Goal: Task Accomplishment & Management: Complete application form

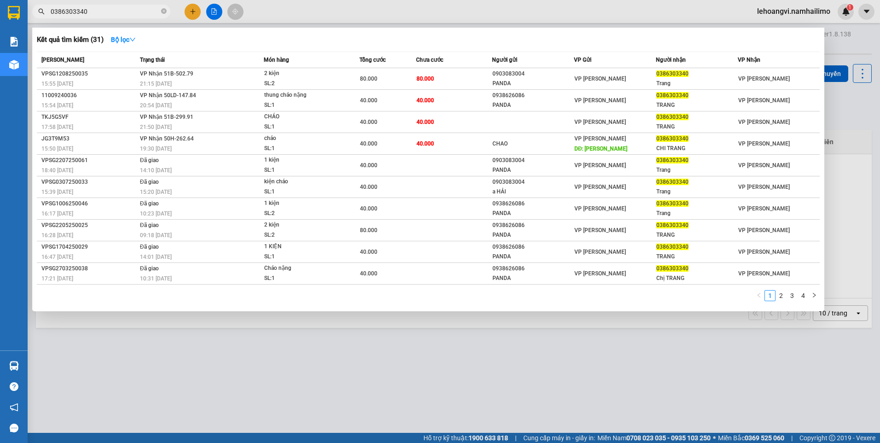
type input "0386303340"
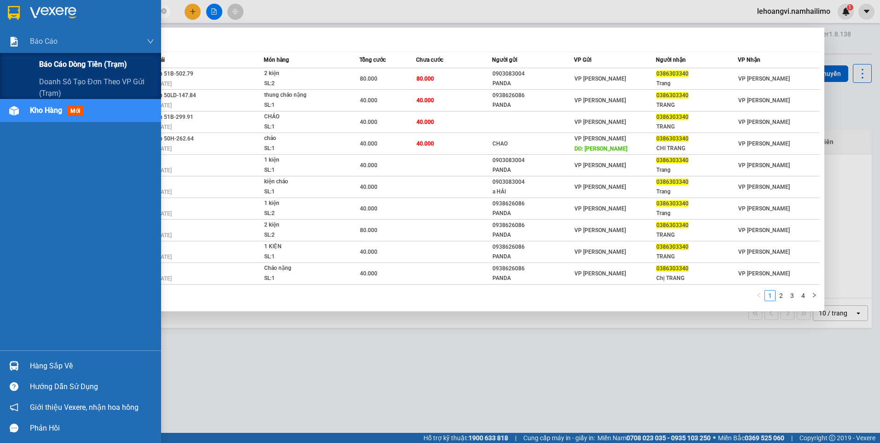
click at [84, 70] on span "Báo cáo dòng tiền (trạm)" at bounding box center [83, 64] width 88 height 12
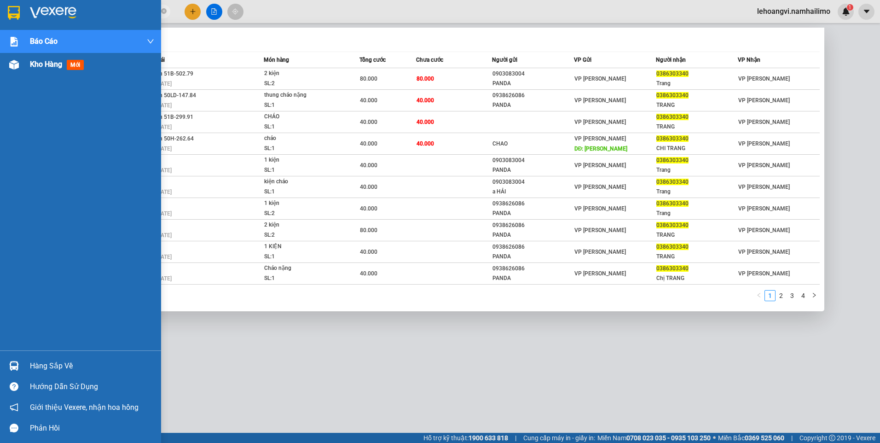
click at [34, 64] on span "Kho hàng" at bounding box center [46, 64] width 32 height 9
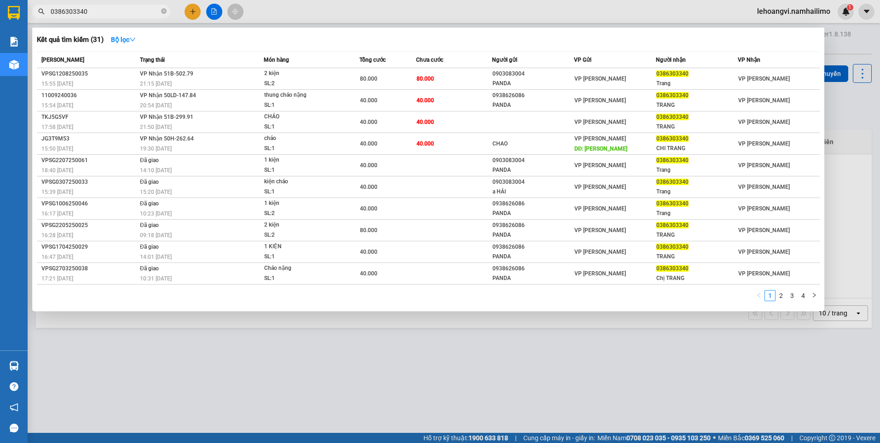
click at [390, 380] on div at bounding box center [440, 221] width 880 height 443
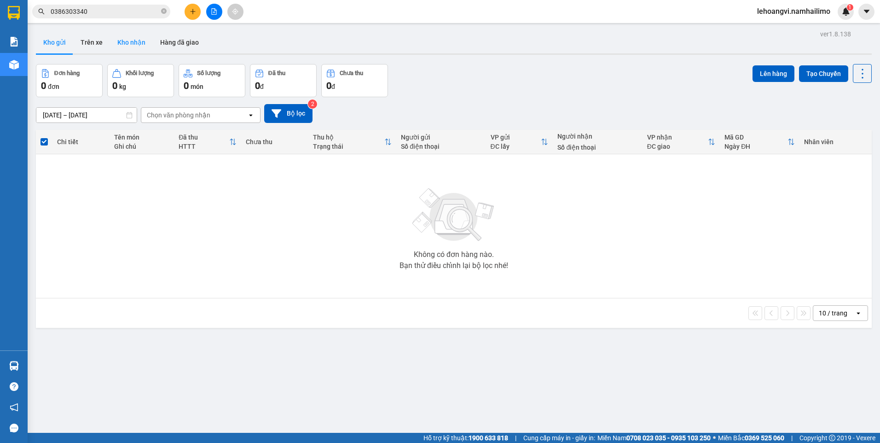
click at [130, 50] on button "Kho nhận" at bounding box center [131, 42] width 43 height 22
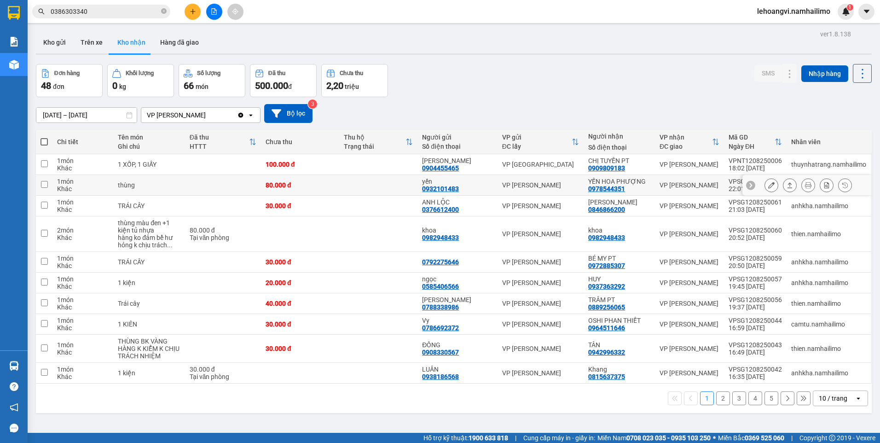
click at [768, 185] on icon at bounding box center [771, 185] width 6 height 6
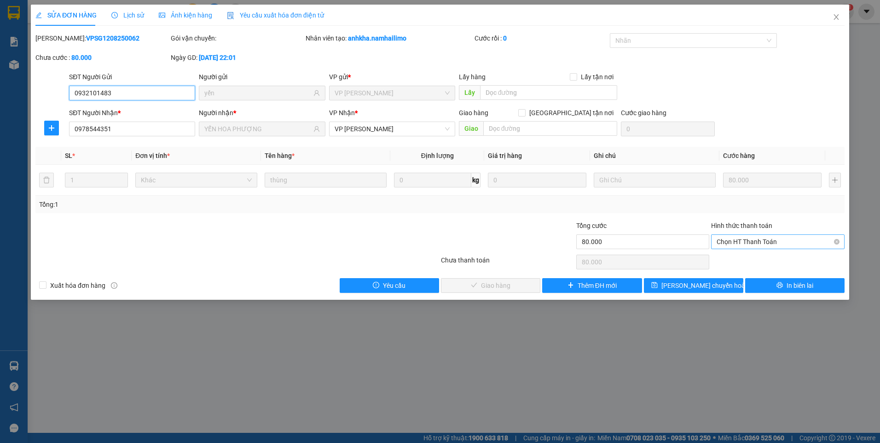
click at [749, 245] on span "Chọn HT Thanh Toán" at bounding box center [777, 242] width 122 height 14
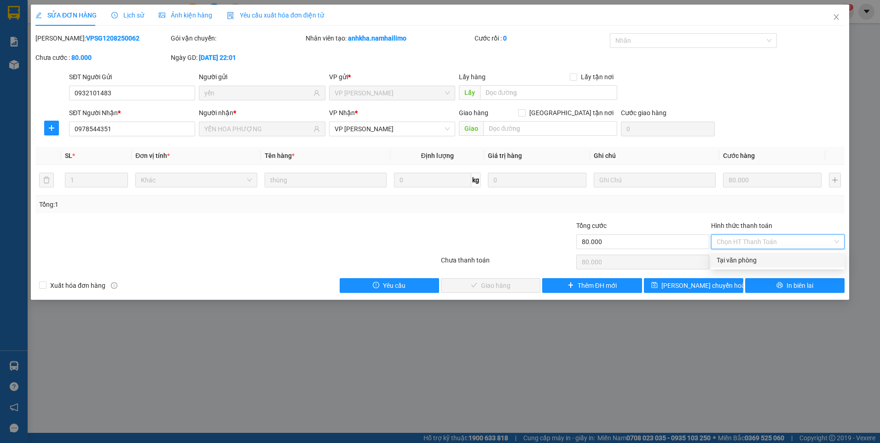
drag, startPoint x: 746, startPoint y: 258, endPoint x: 598, endPoint y: 280, distance: 150.2
click at [746, 258] on div "Tại văn phòng" at bounding box center [777, 260] width 122 height 10
type input "0"
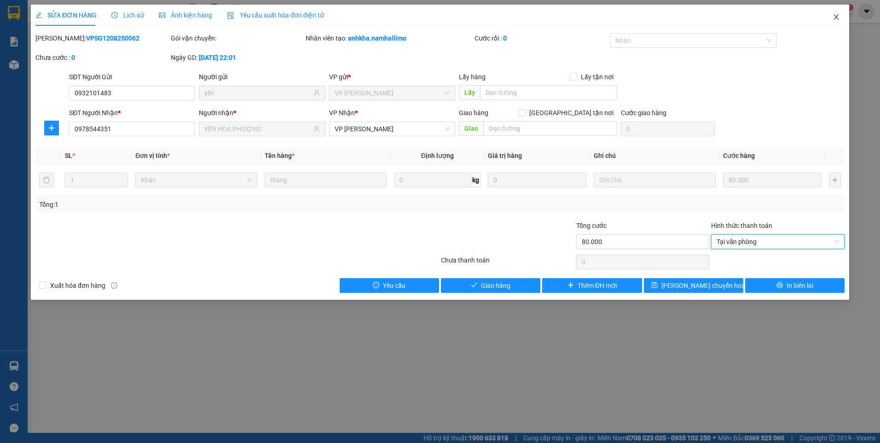
click at [835, 20] on icon "close" at bounding box center [835, 16] width 7 height 7
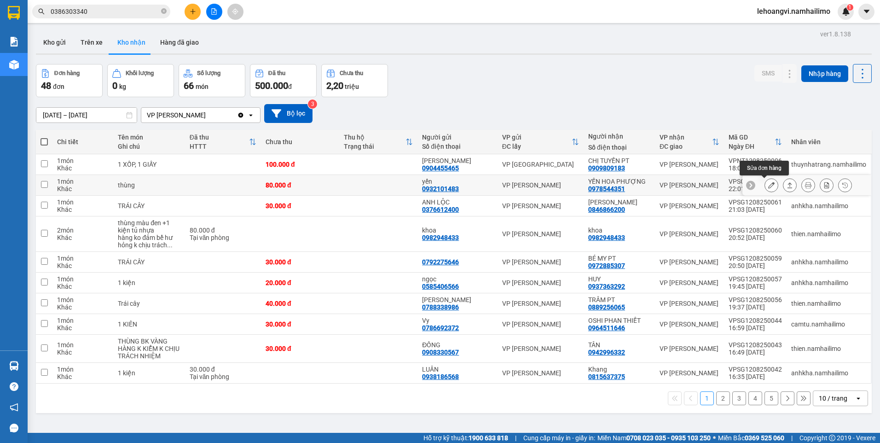
click at [768, 185] on icon at bounding box center [771, 185] width 6 height 6
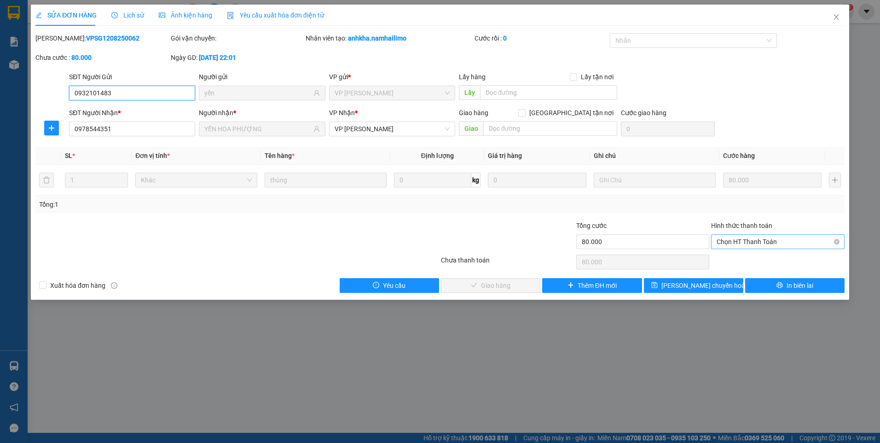
click at [737, 239] on span "Chọn HT Thanh Toán" at bounding box center [777, 242] width 122 height 14
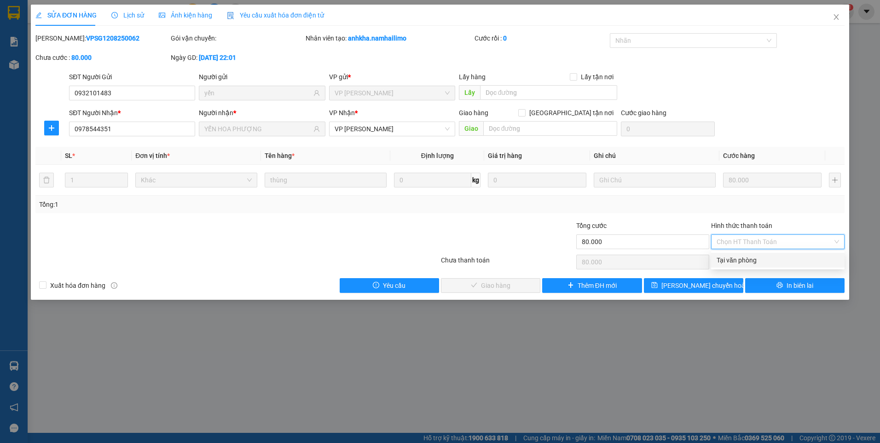
click at [737, 253] on div "Tại văn phòng" at bounding box center [777, 260] width 133 height 15
type input "0"
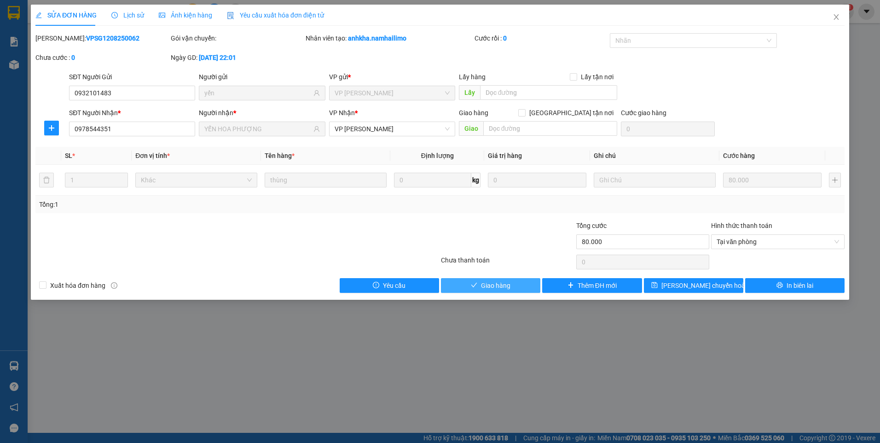
click at [496, 282] on span "Giao hàng" at bounding box center [495, 285] width 29 height 10
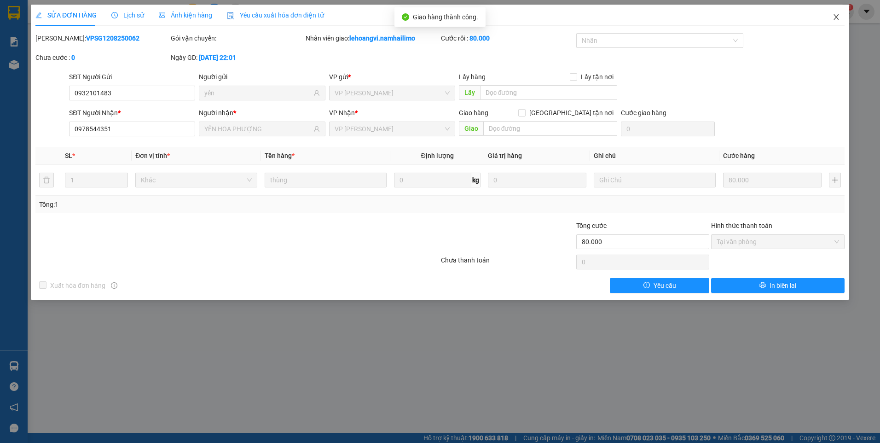
click at [835, 15] on icon "close" at bounding box center [835, 16] width 7 height 7
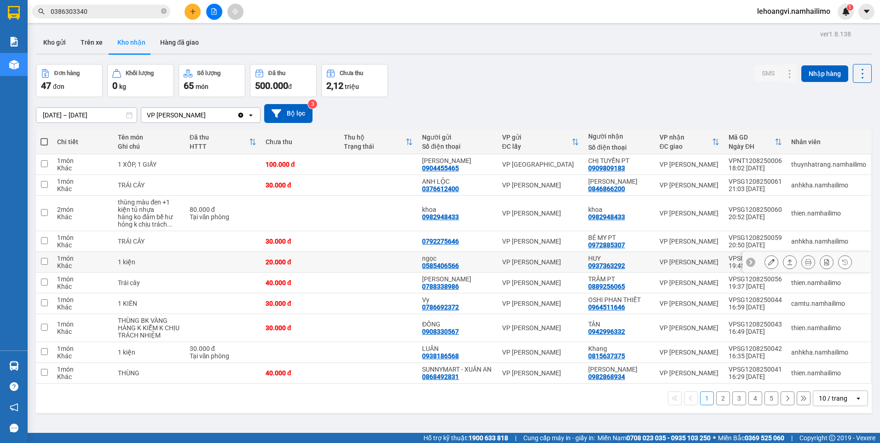
click at [768, 261] on icon at bounding box center [771, 262] width 6 height 6
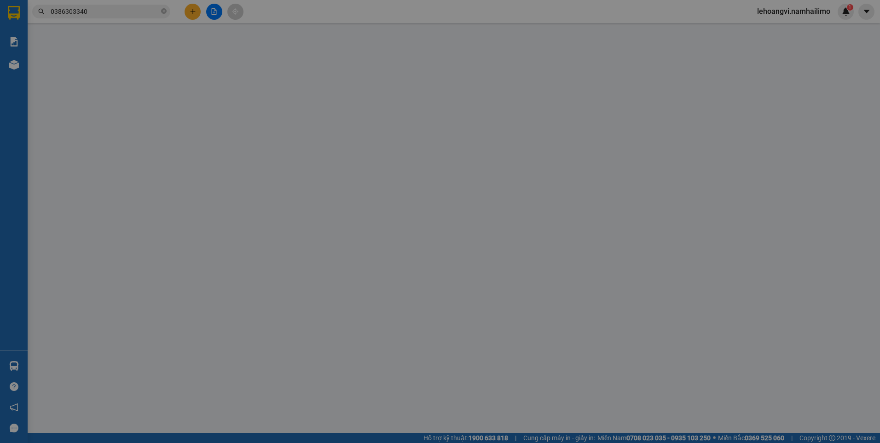
type input "0585406566"
type input "ngọc"
type input "0937363292"
type input "HUY"
type input "20.000"
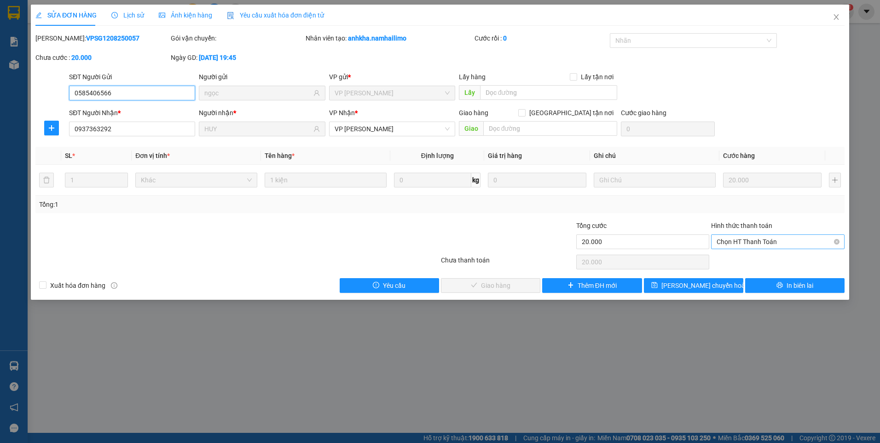
click at [756, 241] on span "Chọn HT Thanh Toán" at bounding box center [777, 242] width 122 height 14
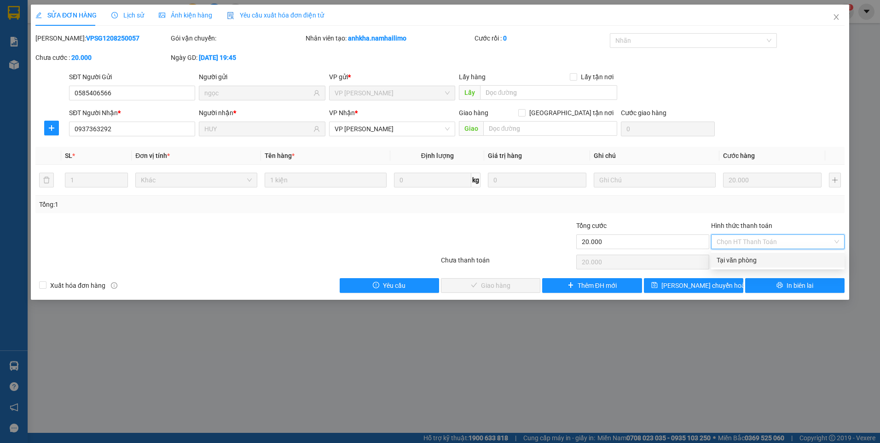
click at [757, 257] on div "Tại văn phòng" at bounding box center [777, 260] width 122 height 10
type input "0"
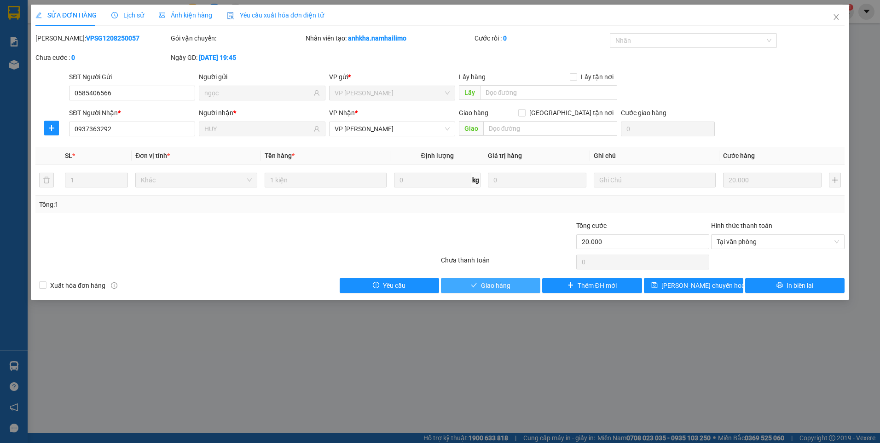
click at [494, 283] on span "Giao hàng" at bounding box center [495, 285] width 29 height 10
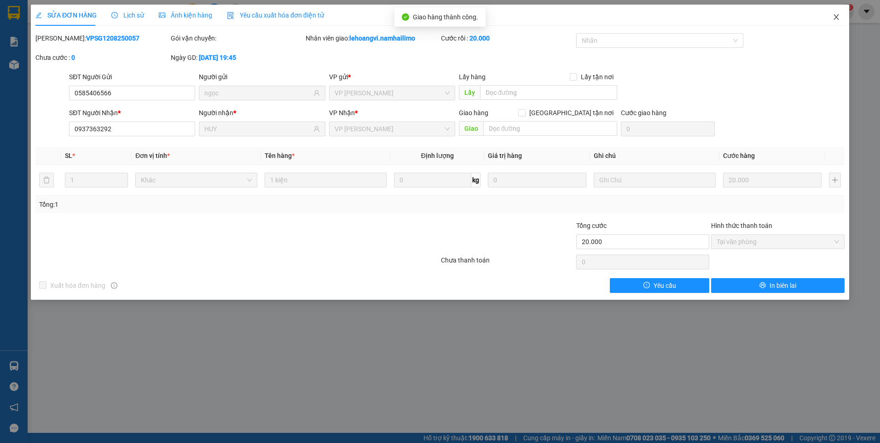
click at [832, 14] on span "Close" at bounding box center [836, 18] width 26 height 26
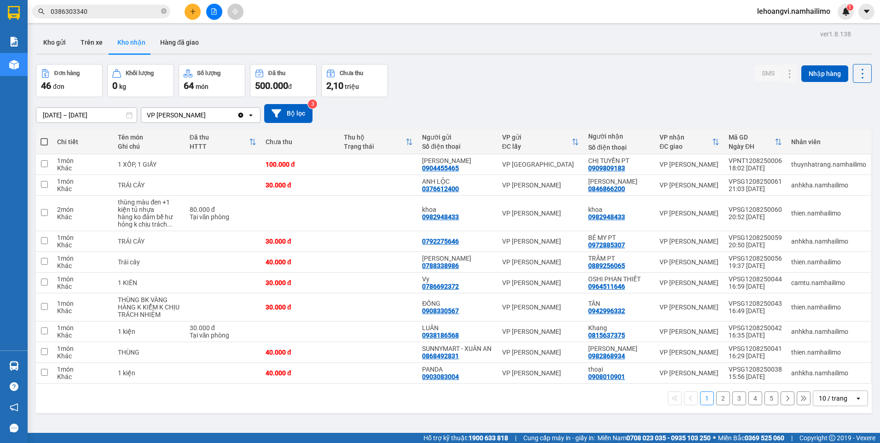
click at [716, 405] on button "2" at bounding box center [723, 398] width 14 height 14
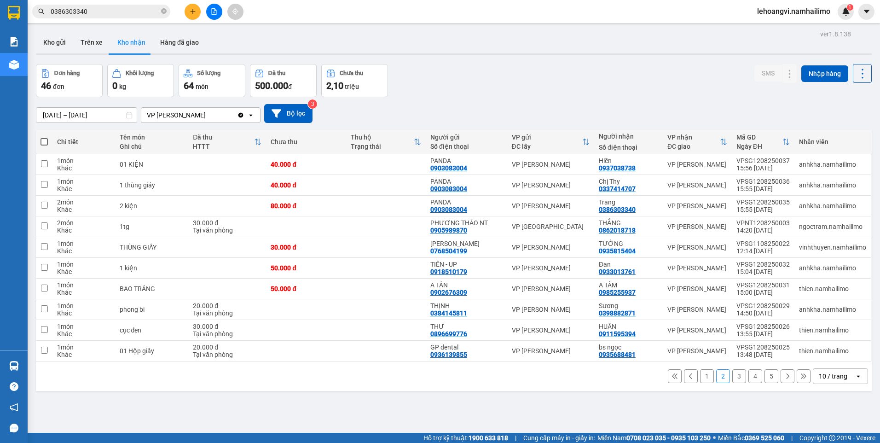
click at [735, 377] on button "3" at bounding box center [739, 376] width 14 height 14
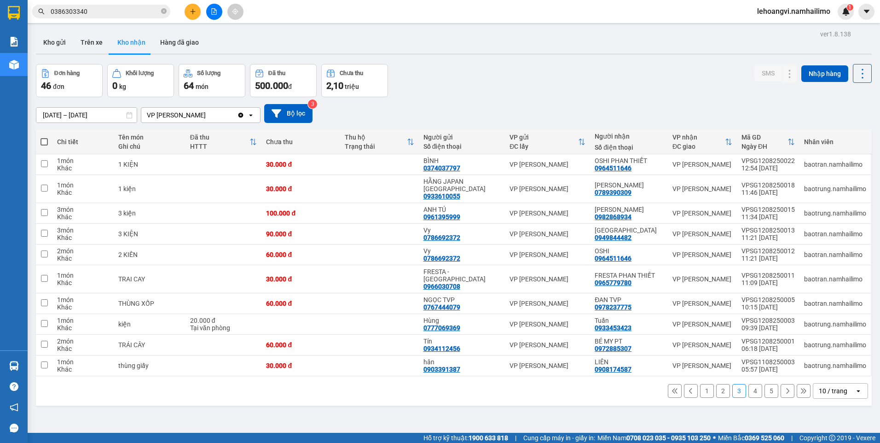
click at [749, 384] on button "4" at bounding box center [755, 391] width 14 height 14
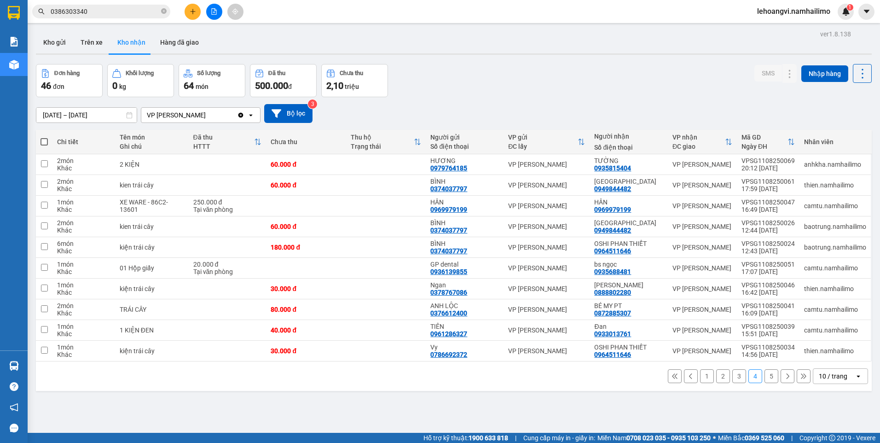
click at [764, 377] on button "5" at bounding box center [771, 376] width 14 height 14
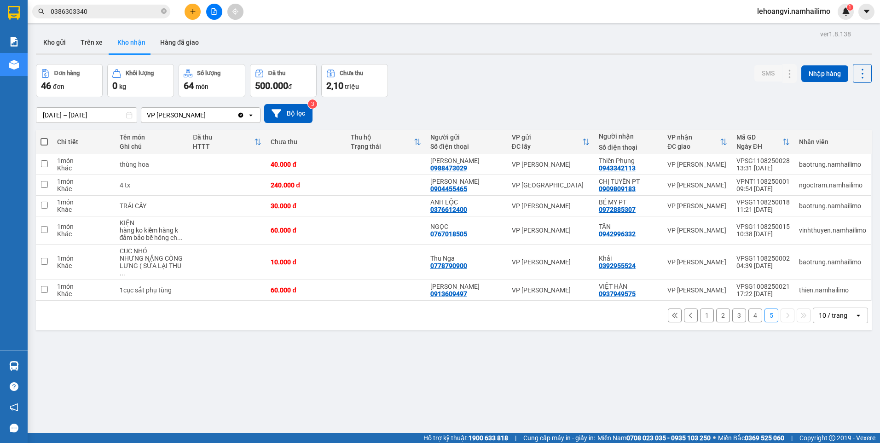
click at [703, 310] on button "1" at bounding box center [707, 315] width 14 height 14
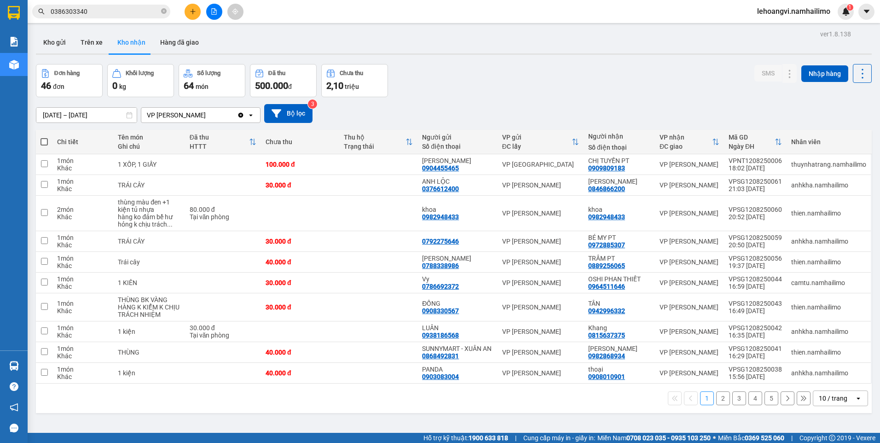
click at [766, 405] on button "5" at bounding box center [771, 398] width 14 height 14
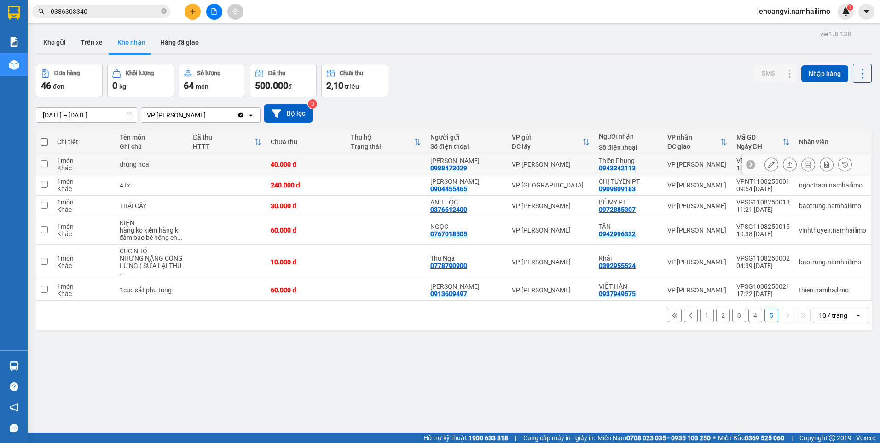
click at [768, 162] on button at bounding box center [771, 164] width 13 height 16
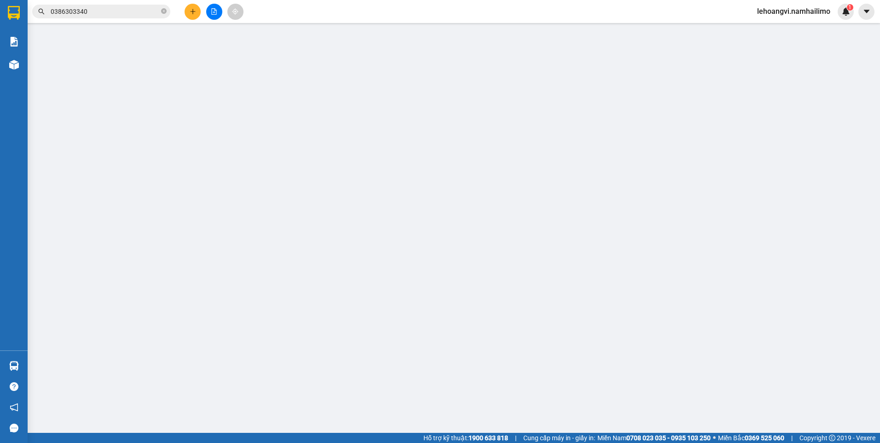
type input "0988473029"
type input "[PERSON_NAME]"
type input "0943342113"
type input "Thiên Phụng"
type input "40.000"
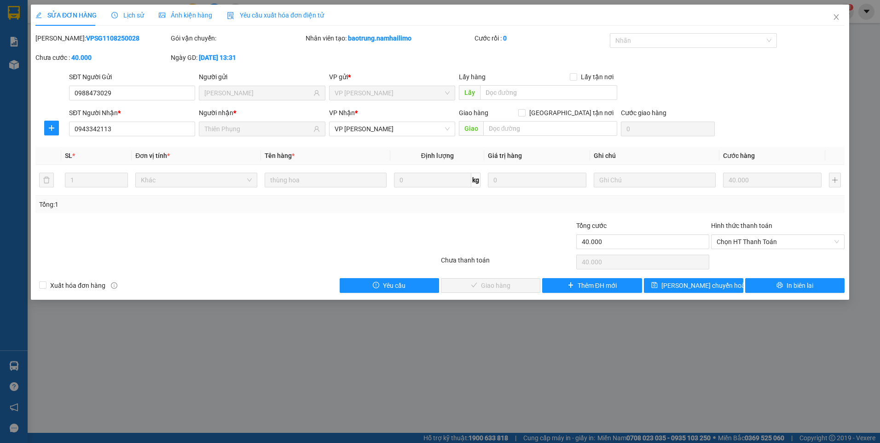
click at [766, 231] on div "Hình thức thanh toán" at bounding box center [777, 227] width 133 height 14
click at [766, 236] on span "Chọn HT Thanh Toán" at bounding box center [777, 242] width 122 height 14
click at [766, 260] on div "Tại văn phòng" at bounding box center [777, 260] width 122 height 10
type input "0"
click at [516, 284] on button "Giao hàng" at bounding box center [490, 285] width 99 height 15
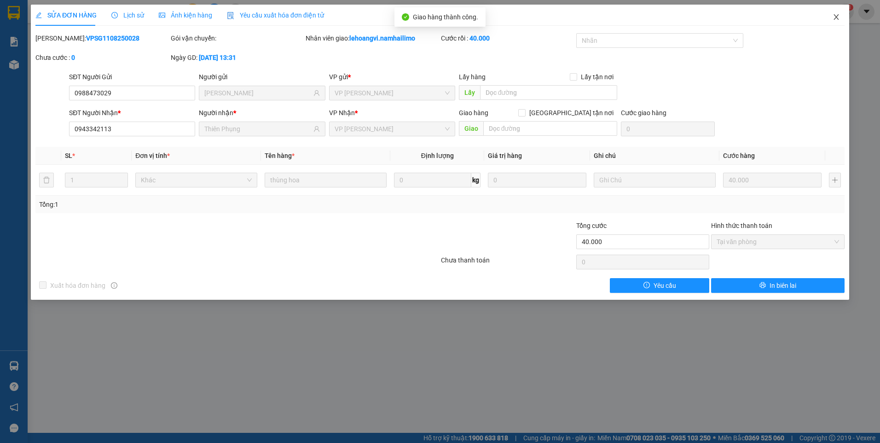
click at [839, 12] on span "Close" at bounding box center [836, 18] width 26 height 26
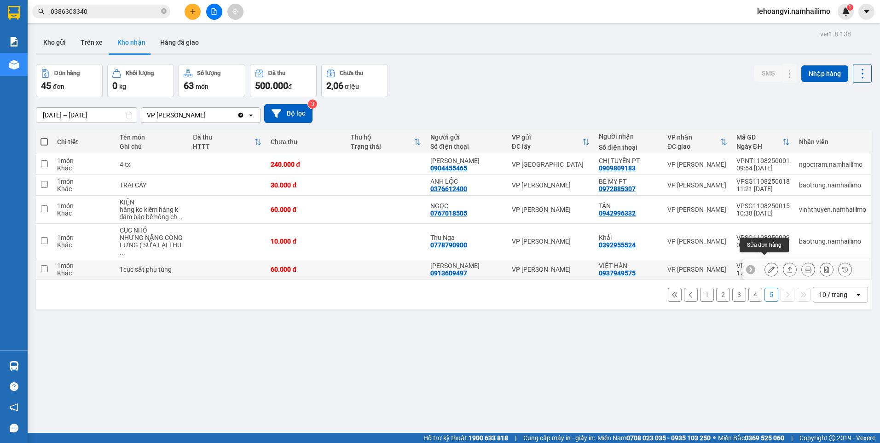
click at [768, 266] on icon at bounding box center [771, 269] width 6 height 6
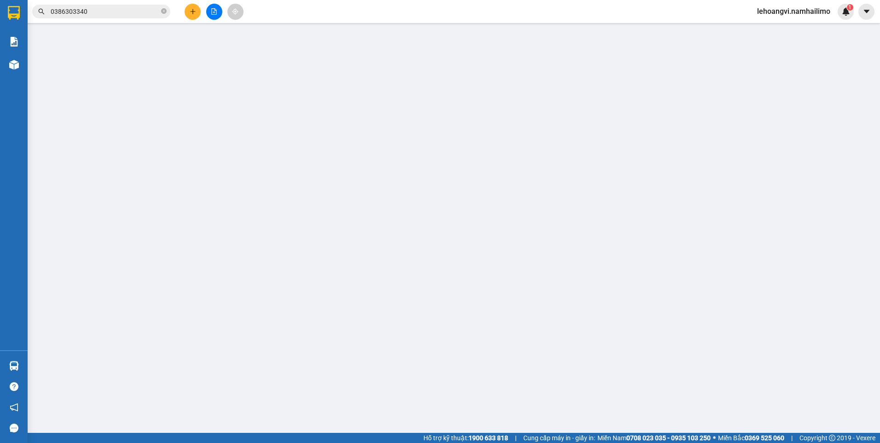
type input "0913609497"
type input "[PERSON_NAME]"
type input "0937949575"
type input "VIỆT HÀN"
type input "60.000"
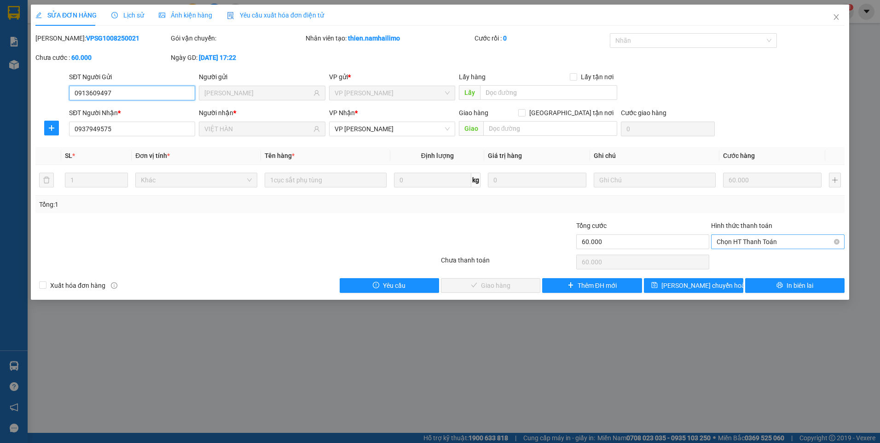
click at [750, 238] on span "Chọn HT Thanh Toán" at bounding box center [777, 242] width 122 height 14
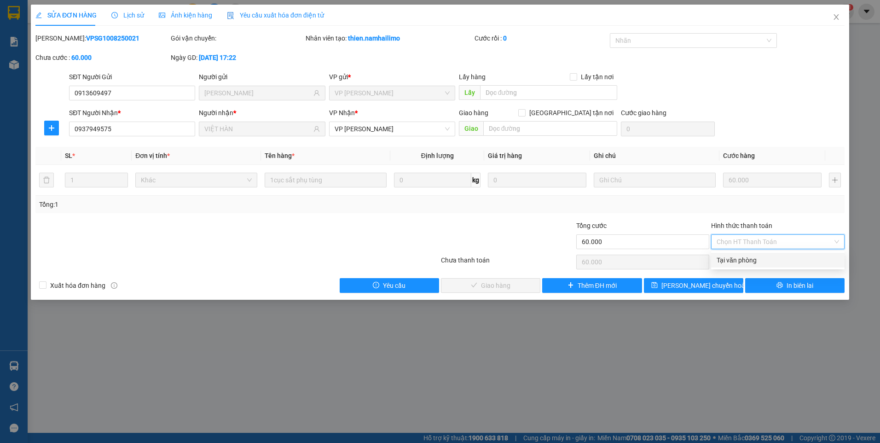
drag, startPoint x: 755, startPoint y: 258, endPoint x: 739, endPoint y: 260, distance: 16.3
click at [754, 259] on div "Tại văn phòng" at bounding box center [777, 260] width 122 height 10
type input "0"
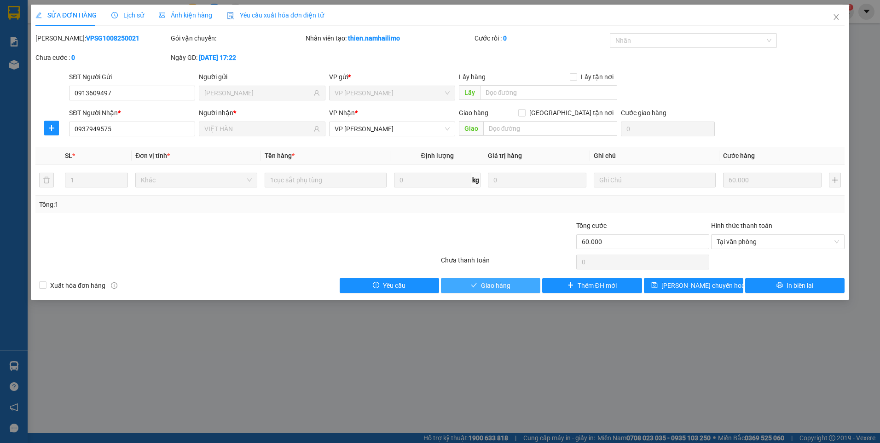
click at [490, 281] on span "Giao hàng" at bounding box center [495, 285] width 29 height 10
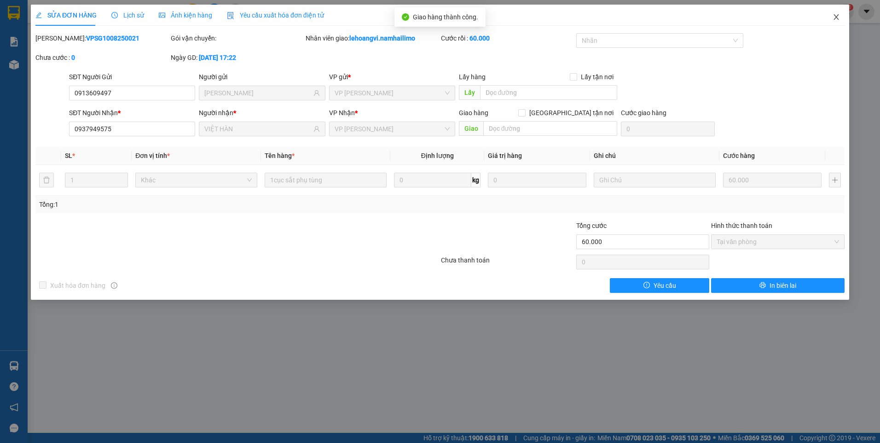
click at [835, 15] on icon "close" at bounding box center [835, 16] width 7 height 7
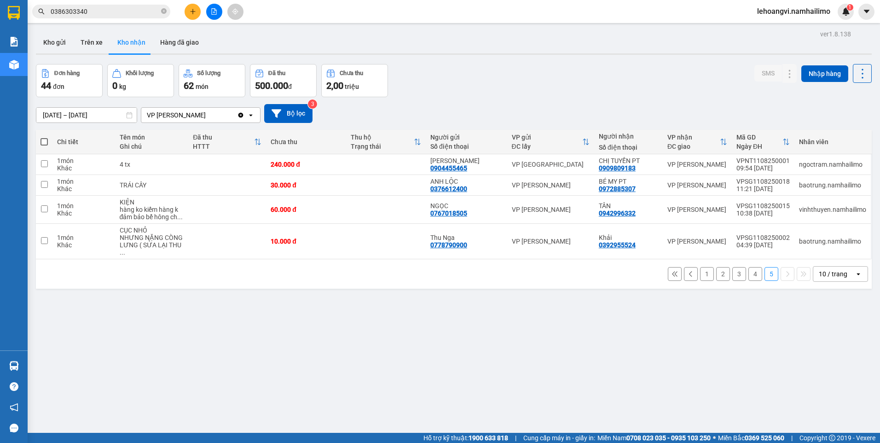
click at [704, 267] on button "1" at bounding box center [707, 274] width 14 height 14
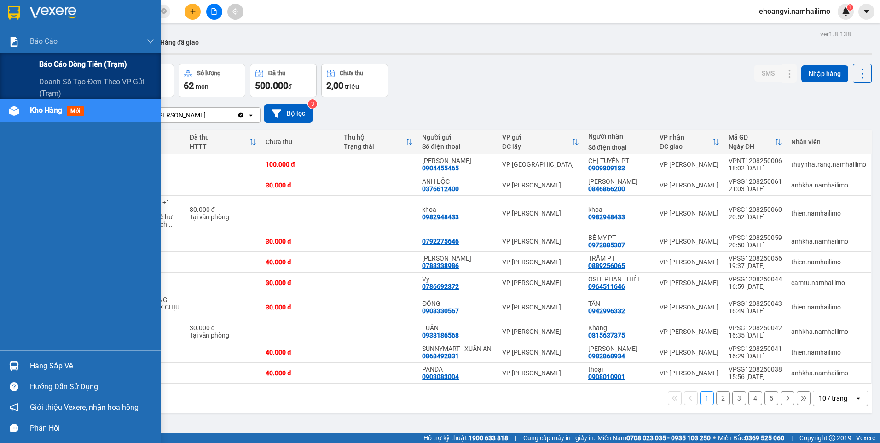
drag, startPoint x: 67, startPoint y: 62, endPoint x: 109, endPoint y: 74, distance: 43.0
click at [68, 63] on span "Báo cáo dòng tiền (trạm)" at bounding box center [83, 64] width 88 height 12
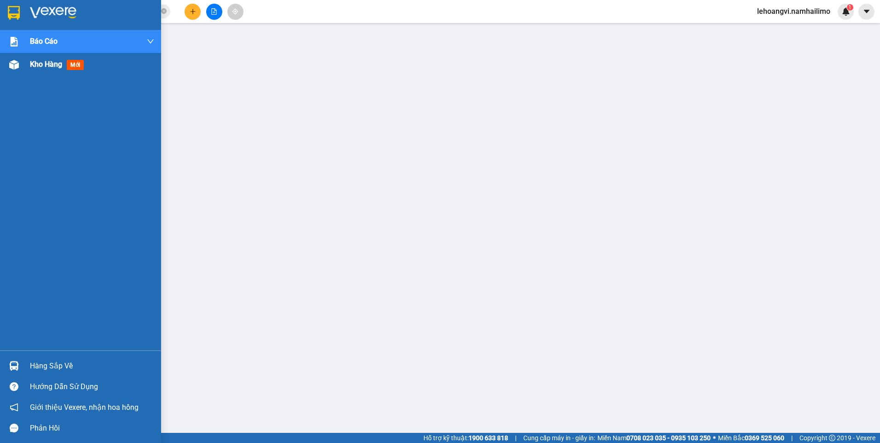
click at [29, 65] on div "Kho hàng mới" at bounding box center [80, 64] width 161 height 23
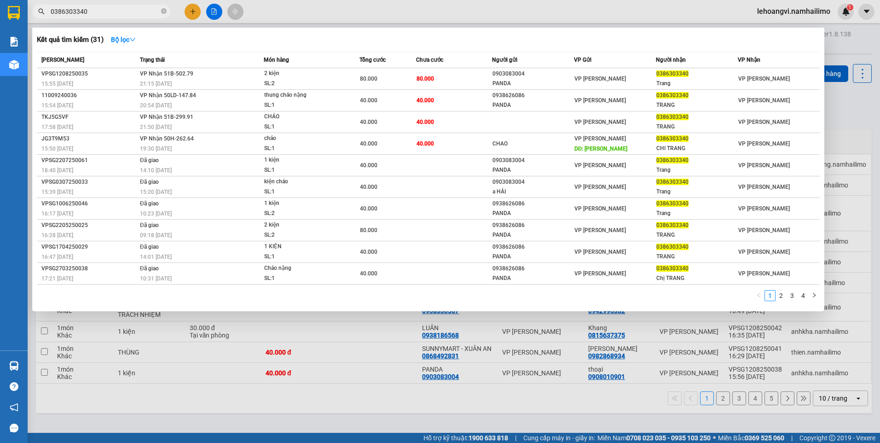
click at [128, 10] on input "0386303340" at bounding box center [105, 11] width 109 height 10
click at [161, 9] on icon "close-circle" at bounding box center [164, 11] width 6 height 6
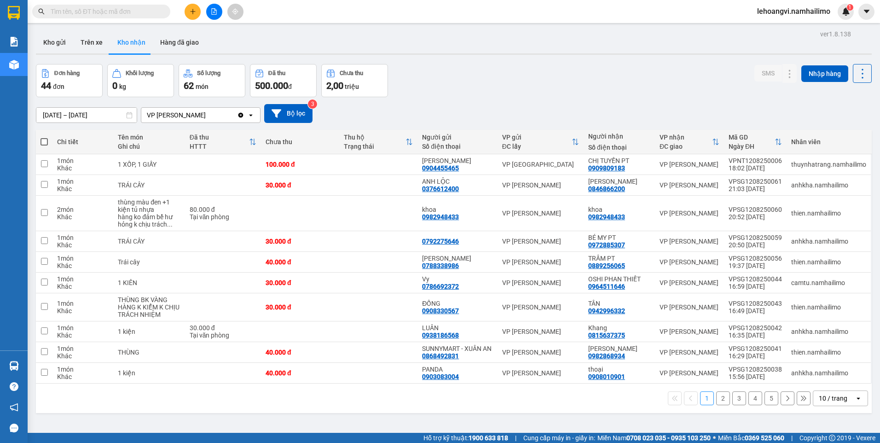
click at [145, 14] on input "text" at bounding box center [105, 11] width 109 height 10
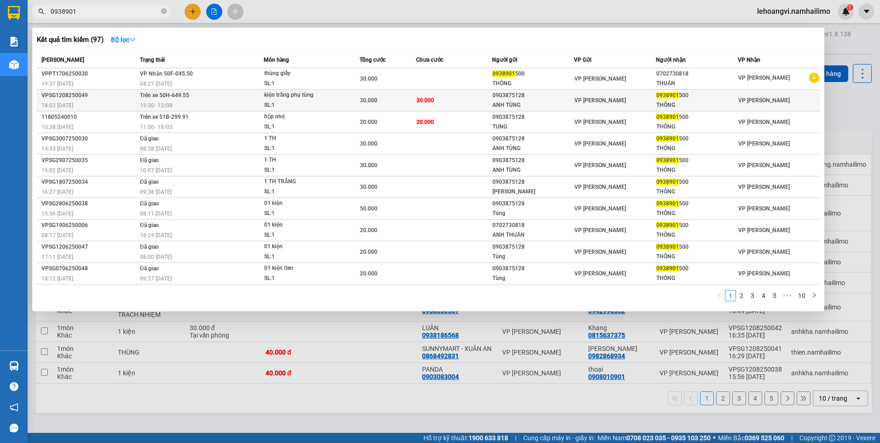
type input "0938901"
click at [673, 108] on div "THÔNG" at bounding box center [696, 105] width 81 height 10
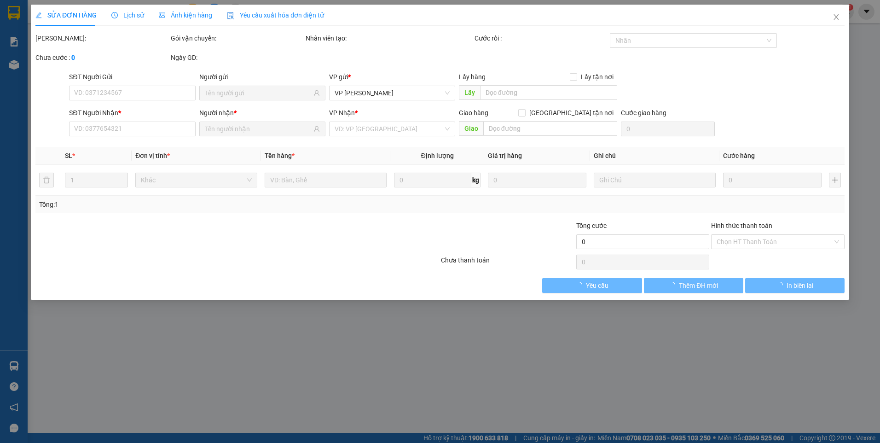
type input "0903875128"
type input "ANH TÙNG"
type input "0938901500"
type input "THÔNG"
type input "30.000"
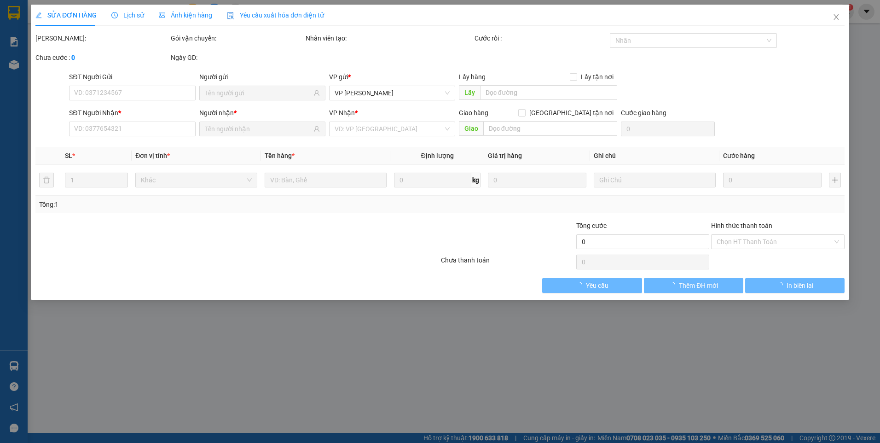
type input "30.000"
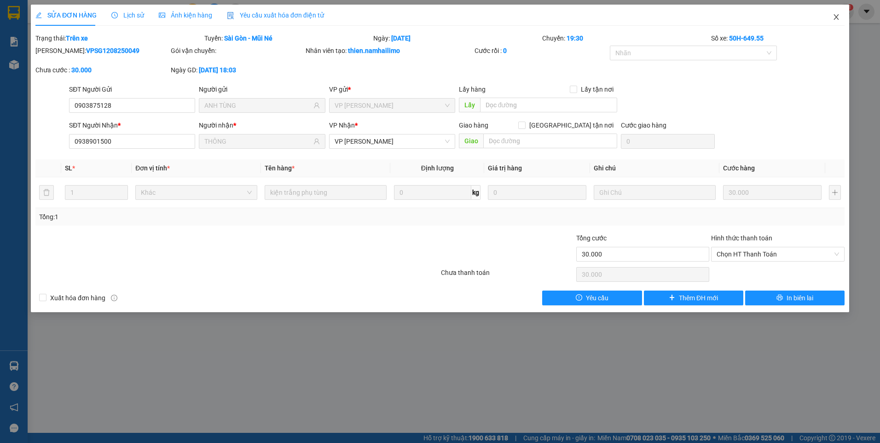
click at [836, 16] on icon "close" at bounding box center [835, 16] width 7 height 7
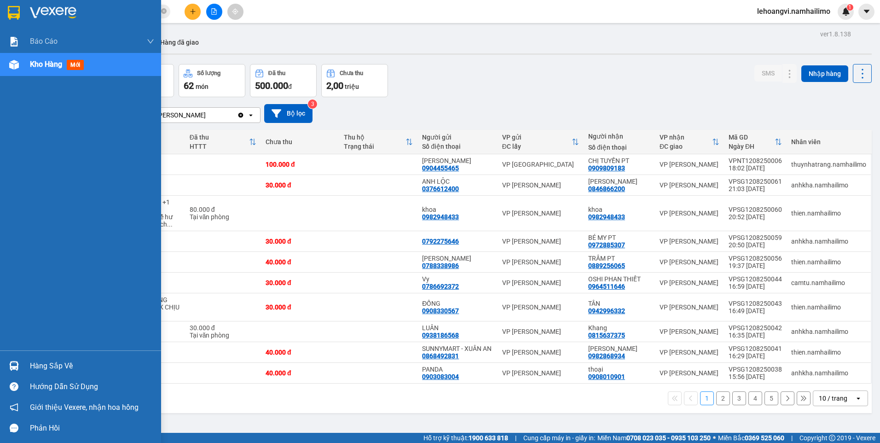
drag, startPoint x: 13, startPoint y: 360, endPoint x: 22, endPoint y: 362, distance: 8.8
click at [13, 361] on div at bounding box center [14, 365] width 16 height 16
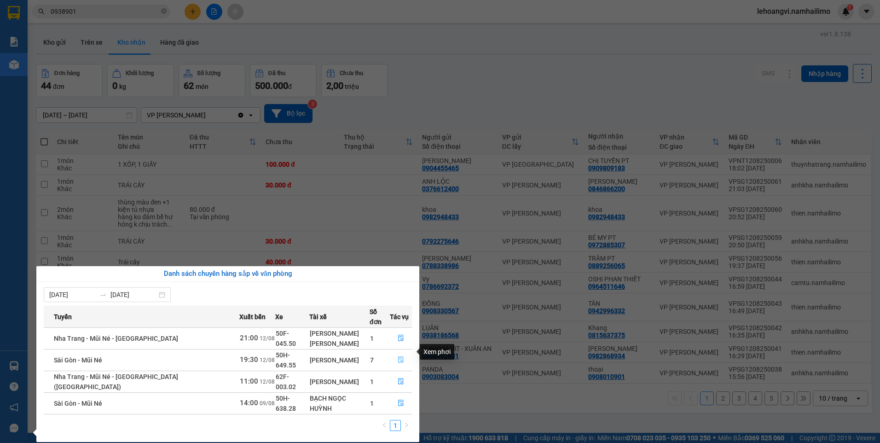
click at [398, 357] on icon "file-done" at bounding box center [401, 360] width 6 height 6
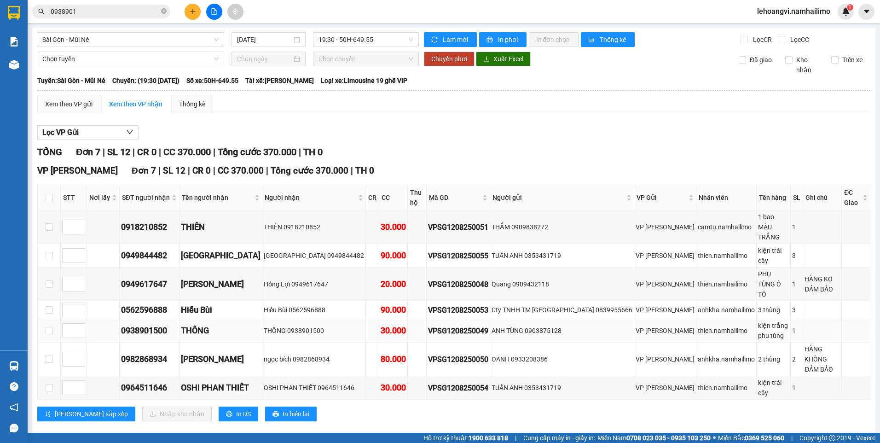
click at [44, 319] on td at bounding box center [49, 330] width 23 height 23
click at [50, 327] on input "checkbox" at bounding box center [49, 330] width 7 height 7
checkbox input "true"
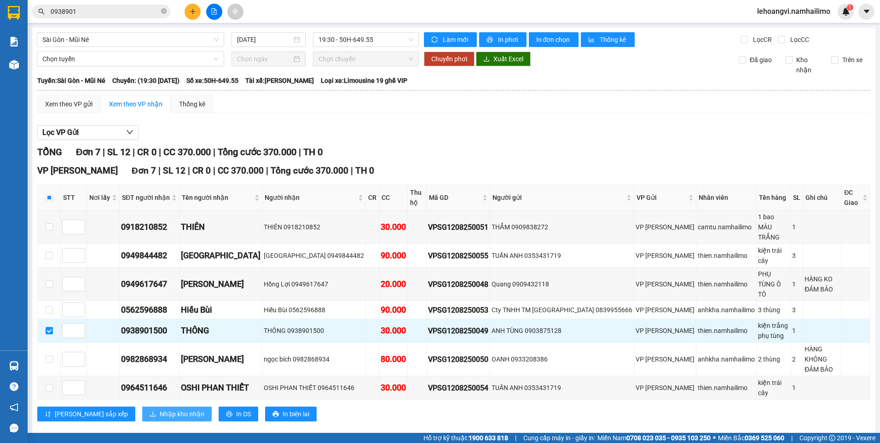
click at [160, 409] on span "Nhập kho nhận" at bounding box center [182, 414] width 45 height 10
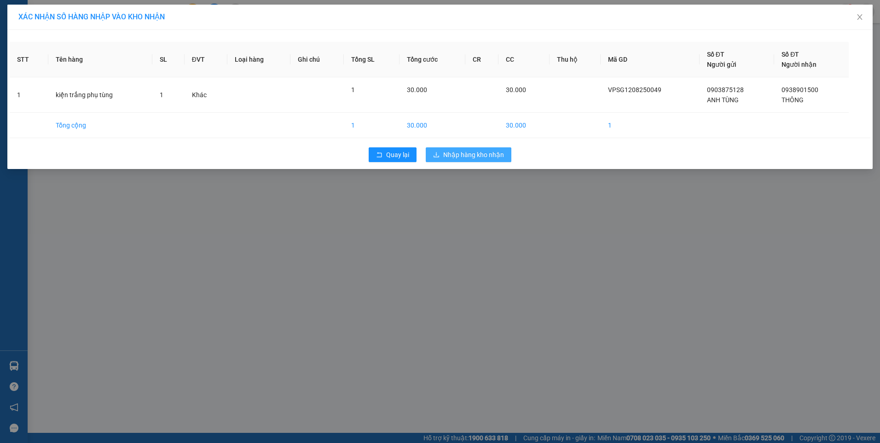
click at [491, 156] on span "Nhập hàng kho nhận" at bounding box center [473, 155] width 61 height 10
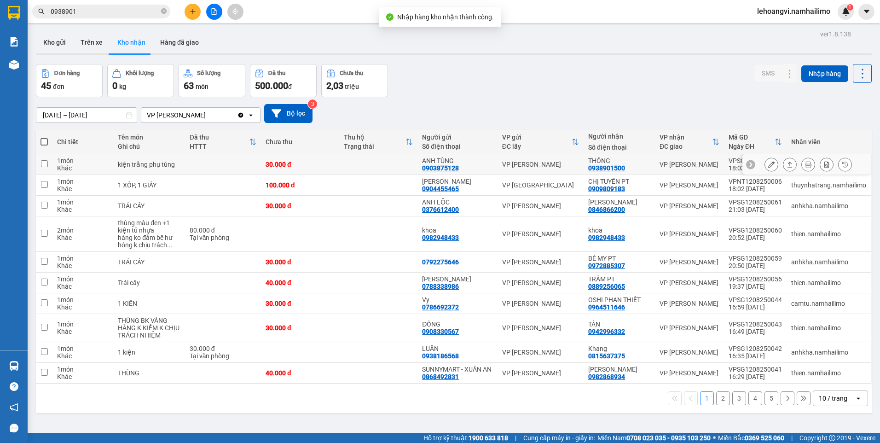
click at [768, 164] on icon at bounding box center [771, 164] width 6 height 6
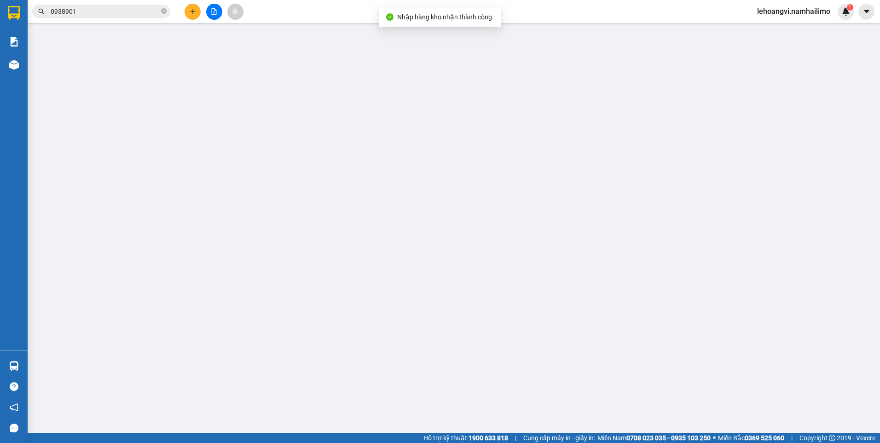
type input "0903875128"
type input "ANH TÙNG"
type input "0938901500"
type input "THÔNG"
type input "30.000"
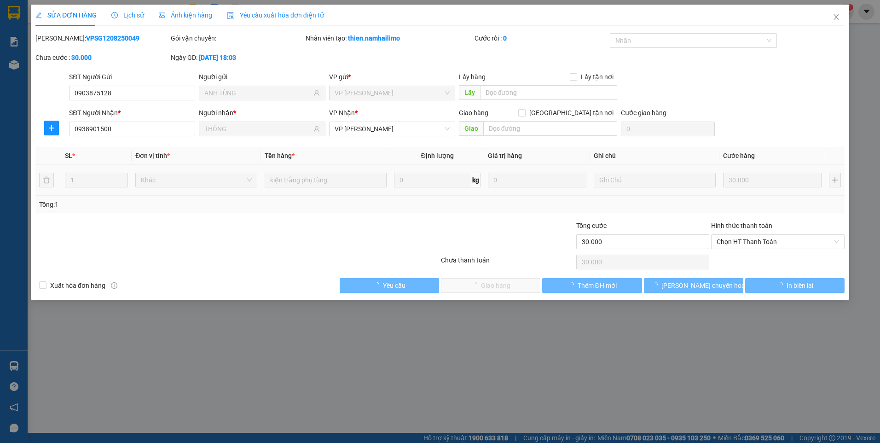
click at [765, 233] on div "Hình thức thanh toán" at bounding box center [777, 227] width 133 height 14
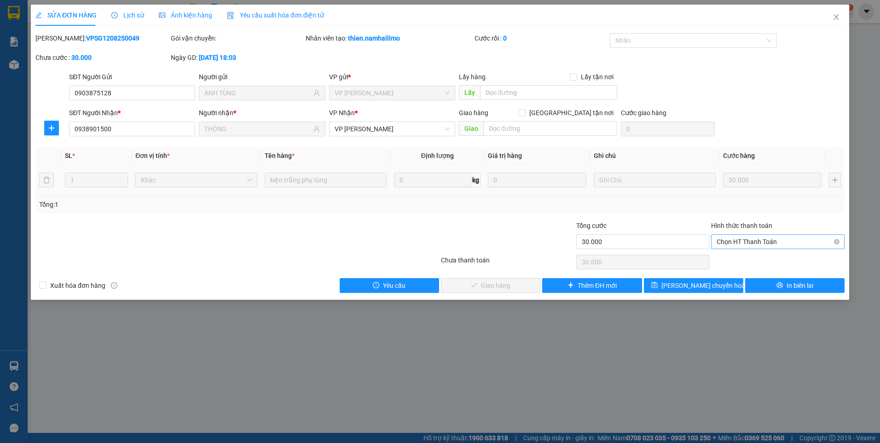
click at [765, 244] on span "Chọn HT Thanh Toán" at bounding box center [777, 242] width 122 height 14
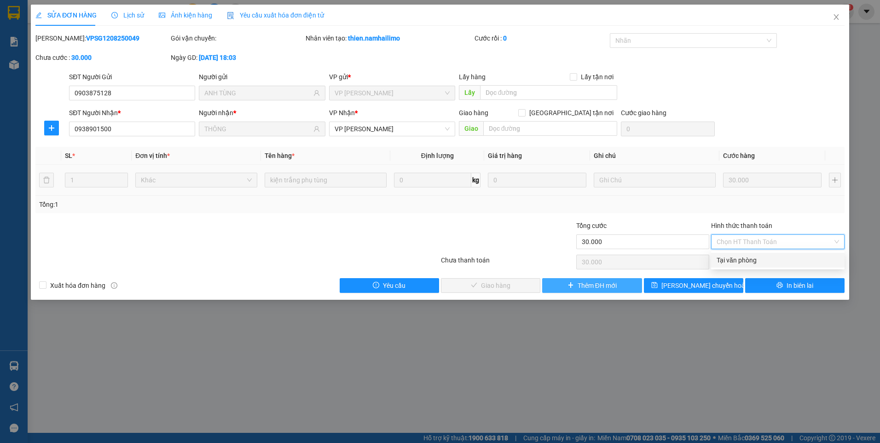
drag, startPoint x: 741, startPoint y: 265, endPoint x: 624, endPoint y: 283, distance: 118.4
click at [740, 265] on div "Tại văn phòng" at bounding box center [777, 260] width 133 height 15
type input "0"
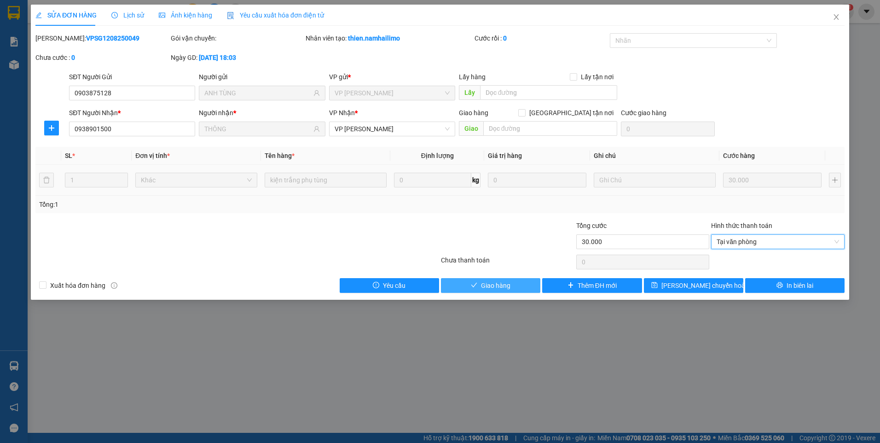
click at [502, 282] on span "Giao hàng" at bounding box center [495, 285] width 29 height 10
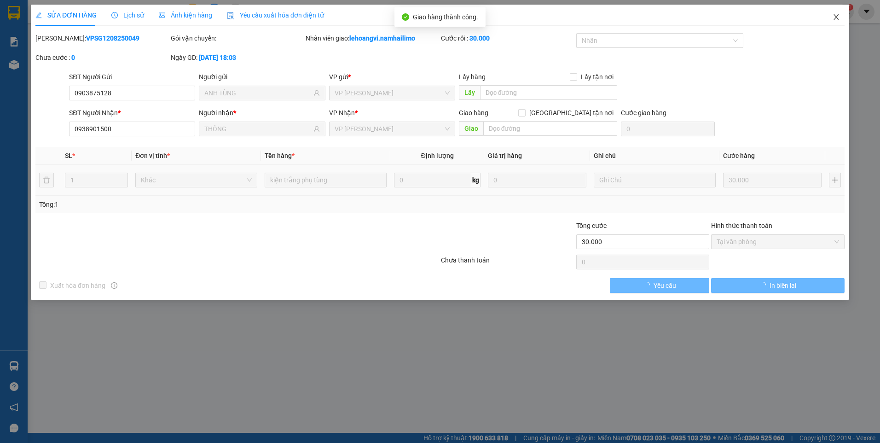
click at [834, 18] on icon "close" at bounding box center [835, 16] width 7 height 7
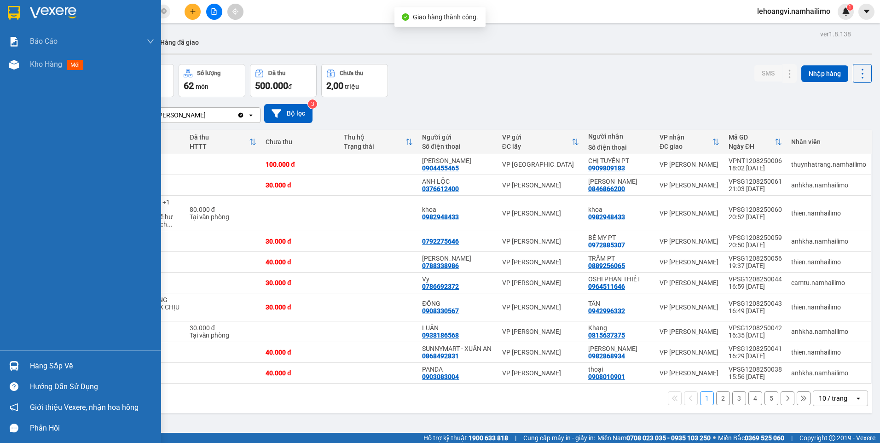
click at [70, 369] on div "Hàng sắp về" at bounding box center [92, 366] width 124 height 14
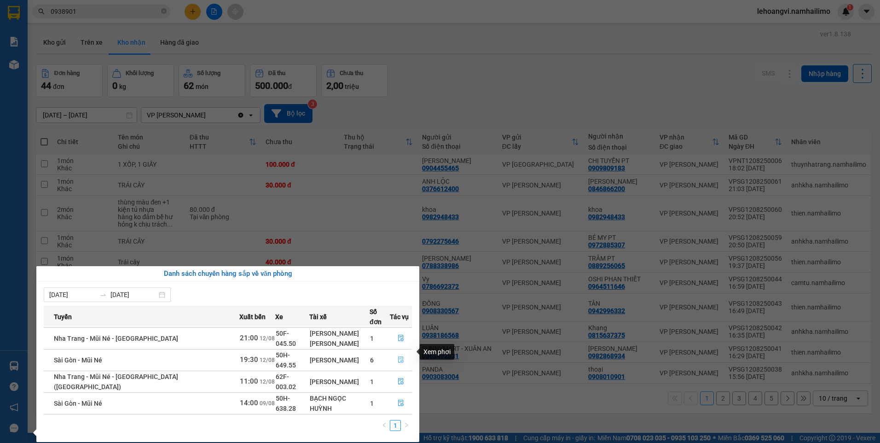
click at [398, 352] on button "button" at bounding box center [400, 359] width 21 height 15
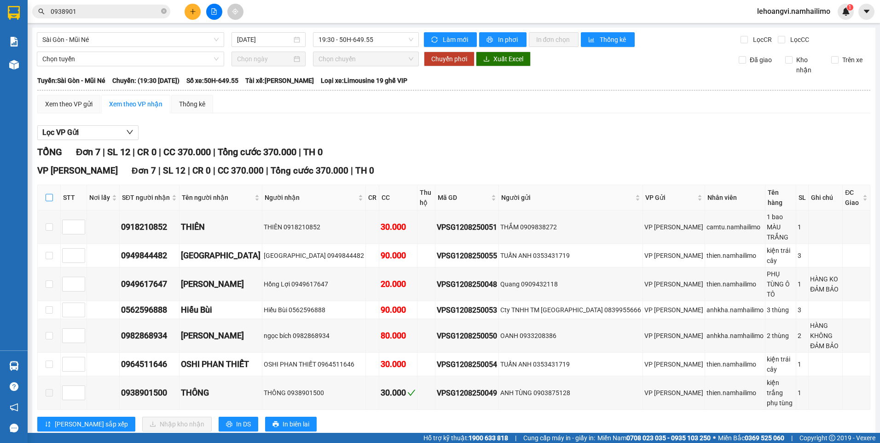
click at [48, 197] on input "checkbox" at bounding box center [49, 197] width 7 height 7
checkbox input "true"
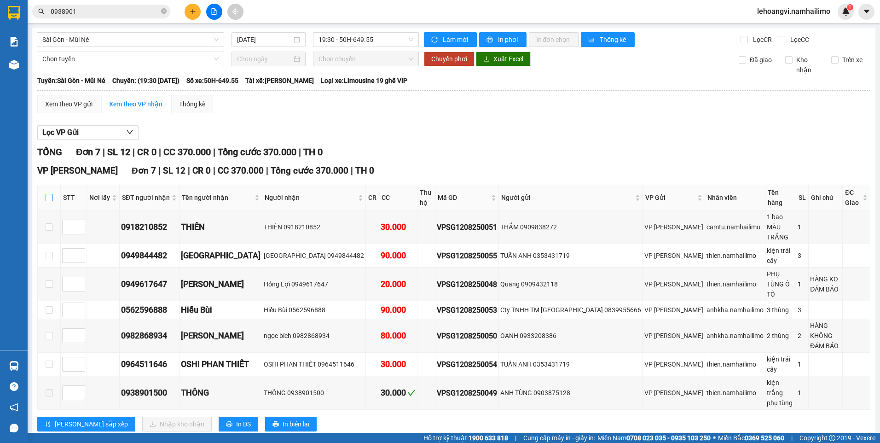
checkbox input "true"
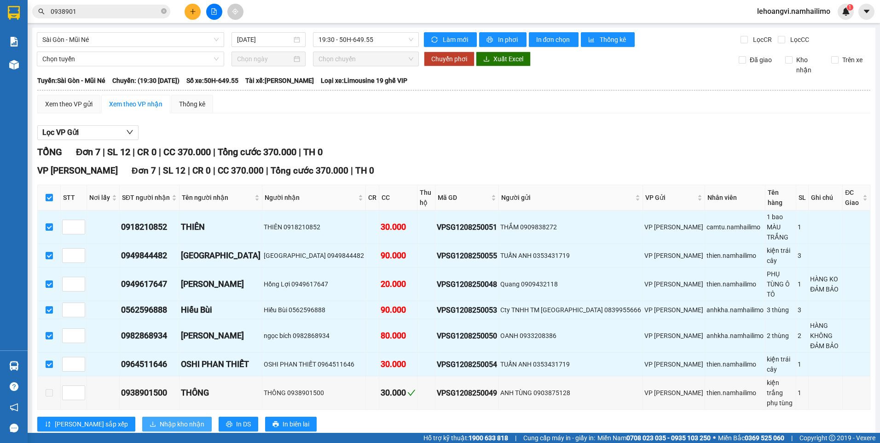
click at [160, 419] on span "Nhập kho nhận" at bounding box center [182, 424] width 45 height 10
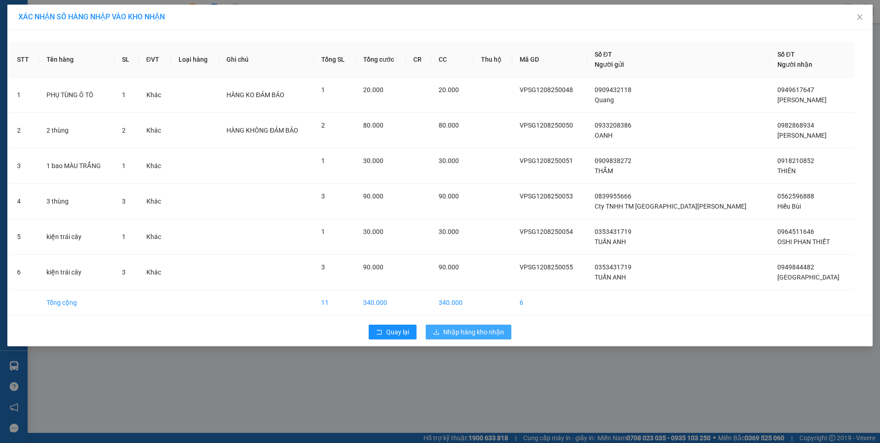
click at [455, 328] on span "Nhập hàng kho nhận" at bounding box center [473, 332] width 61 height 10
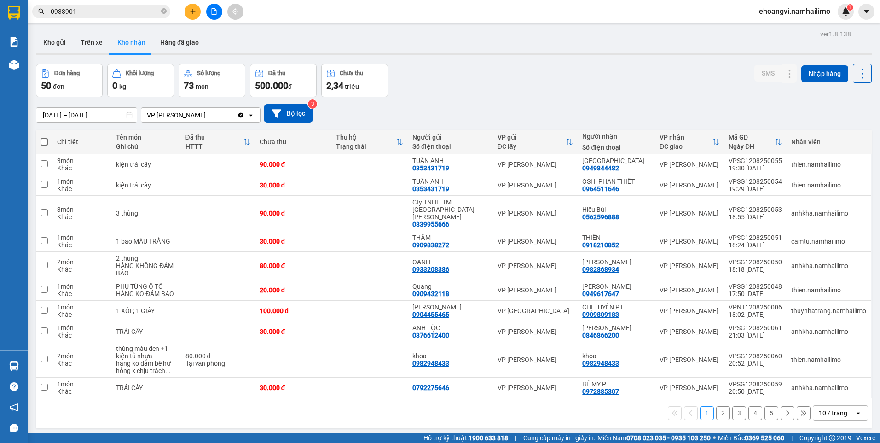
click at [109, 10] on input "0938901" at bounding box center [105, 11] width 109 height 10
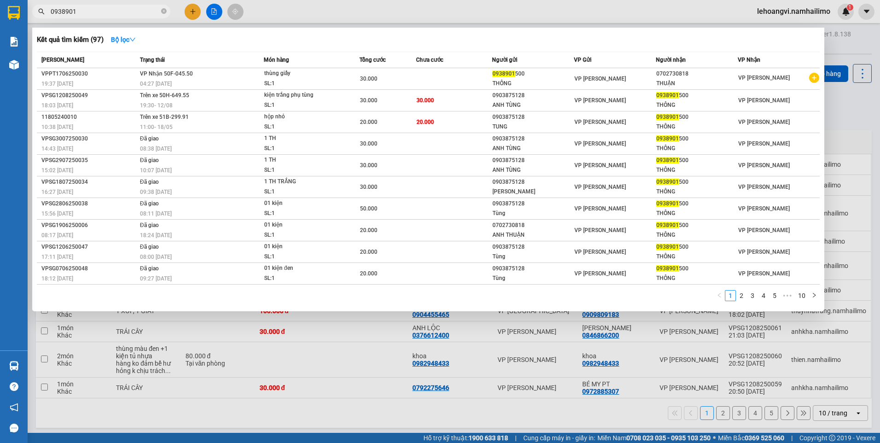
click at [109, 10] on input "0938901" at bounding box center [105, 11] width 109 height 10
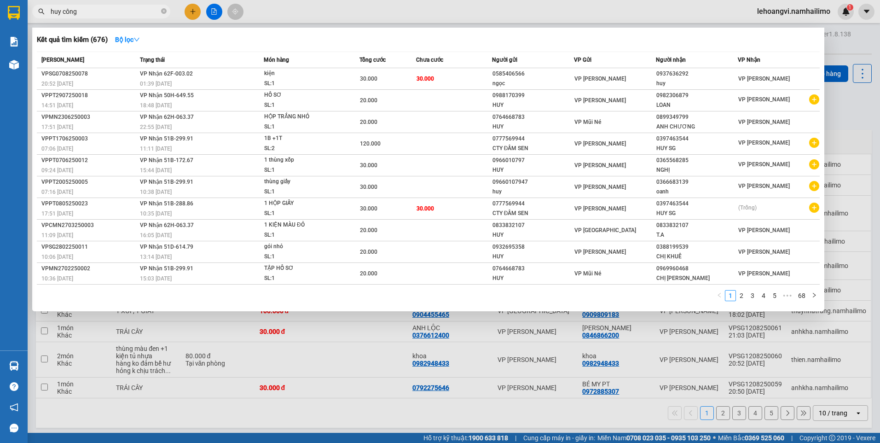
click at [112, 8] on input "huy công" at bounding box center [105, 11] width 109 height 10
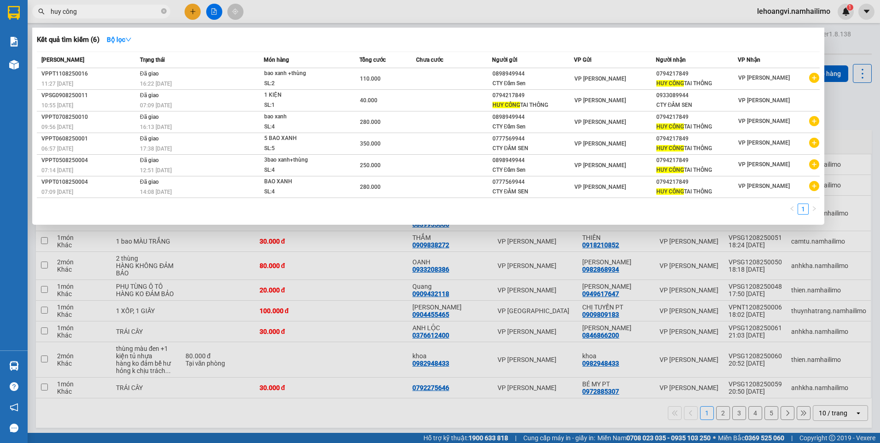
click at [112, 8] on input "huy công" at bounding box center [105, 11] width 109 height 10
type input "huy công"
click at [816, 79] on icon "plus-circle" at bounding box center [814, 78] width 10 height 10
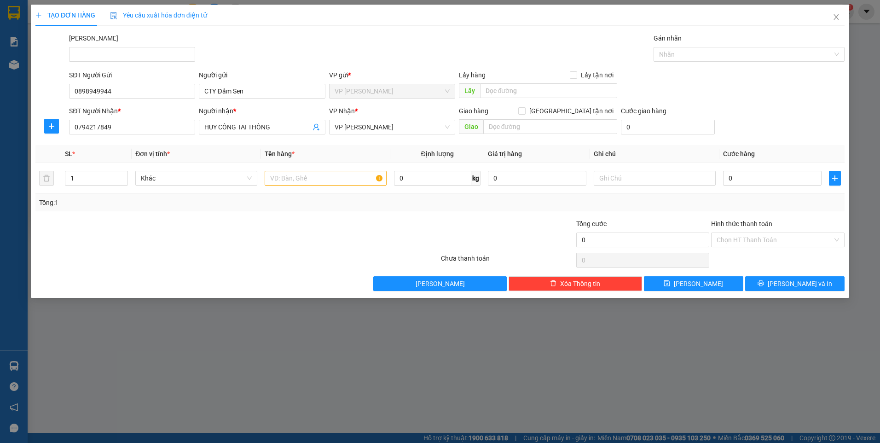
click at [379, 203] on div "Tổng: 1" at bounding box center [439, 202] width 801 height 10
click at [340, 182] on input "text" at bounding box center [326, 178] width 122 height 15
type input "bao xanh"
click at [105, 177] on input "1" at bounding box center [96, 178] width 62 height 14
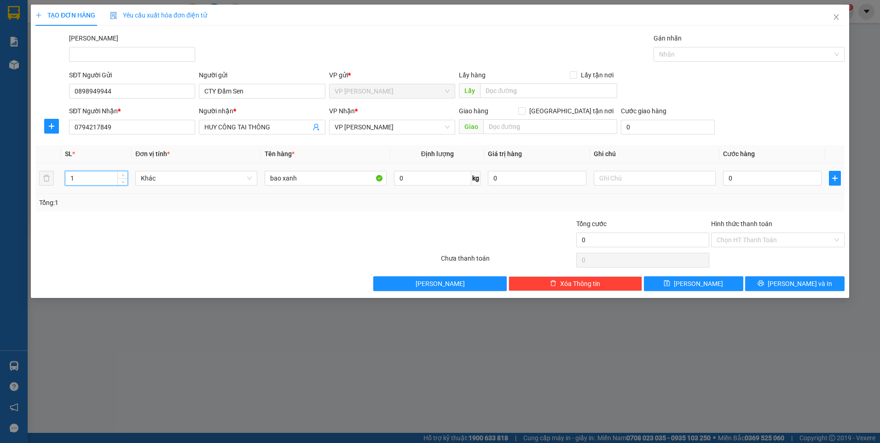
click at [105, 177] on input "1" at bounding box center [96, 178] width 62 height 14
type input "4"
click at [750, 177] on input "0" at bounding box center [772, 178] width 98 height 15
type input "2"
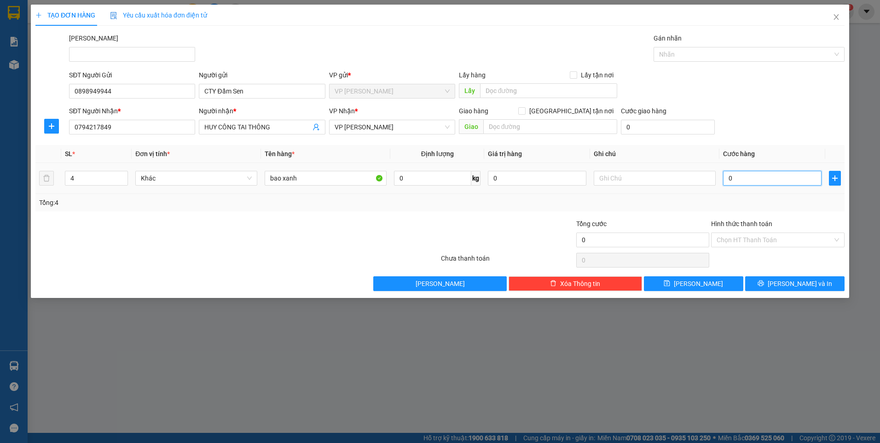
type input "2"
type input "28"
type input "280"
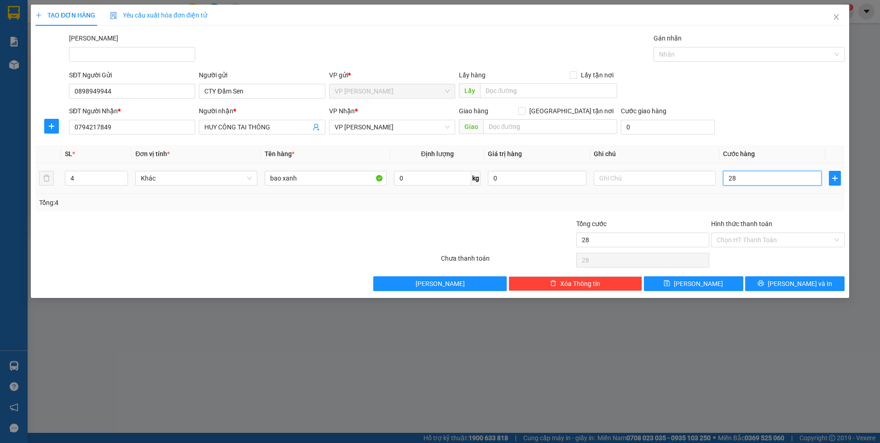
type input "280"
type input "280.000"
click at [496, 225] on div at bounding box center [507, 235] width 135 height 32
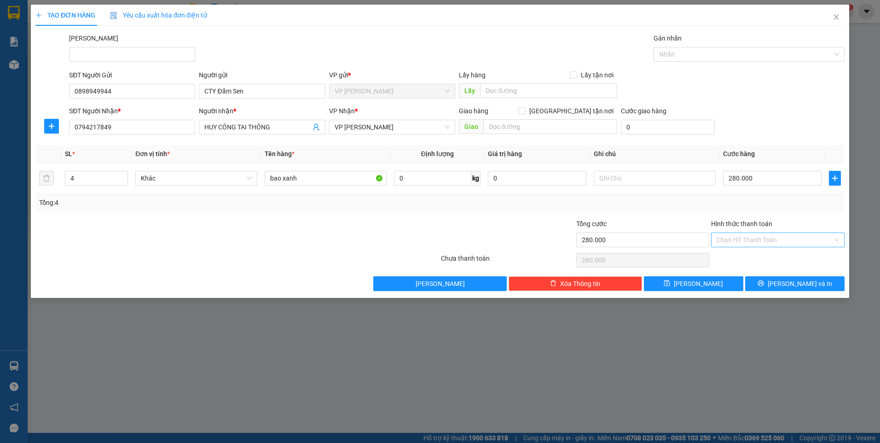
click at [776, 246] on input "Hình thức thanh toán" at bounding box center [774, 240] width 116 height 14
click at [757, 257] on div "Tại văn phòng" at bounding box center [777, 258] width 122 height 10
type input "0"
click at [786, 283] on button "[PERSON_NAME] và In" at bounding box center [794, 283] width 99 height 15
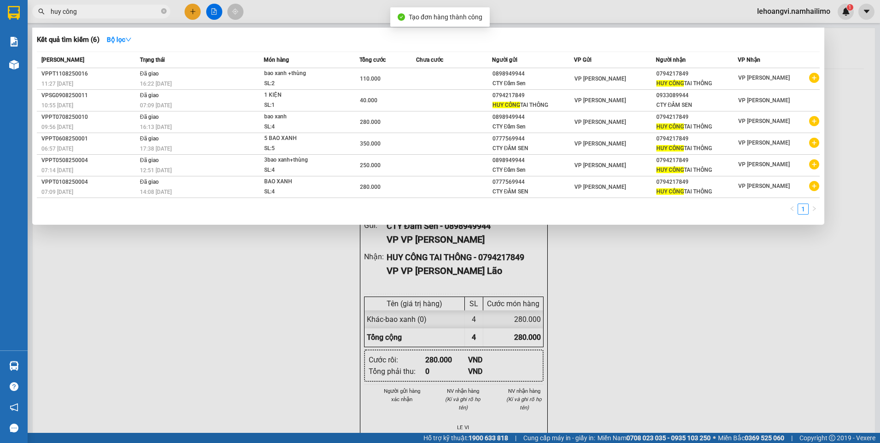
drag, startPoint x: 767, startPoint y: 347, endPoint x: 743, endPoint y: 336, distance: 25.9
click at [766, 347] on div at bounding box center [440, 221] width 880 height 443
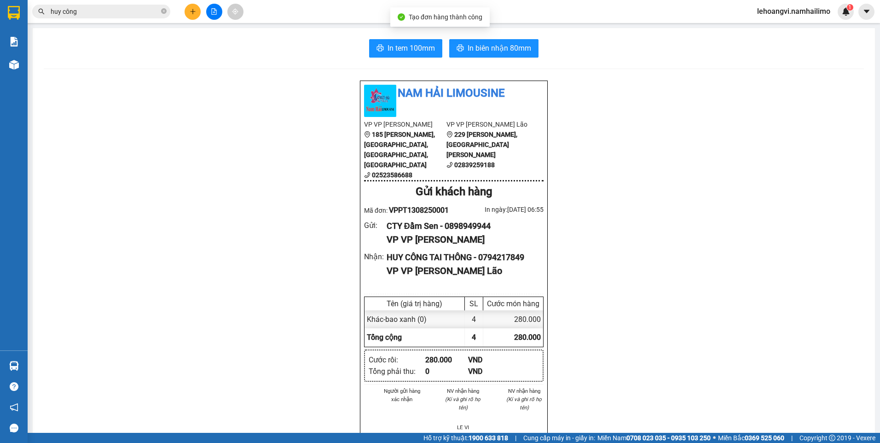
click at [508, 39] on div "In tem 100mm In biên nhận 80mm Nam Hải Limousine VP VP [PERSON_NAME] 185 [PERSO…" at bounding box center [454, 427] width 842 height 798
click at [505, 43] on span "In biên nhận 80mm" at bounding box center [498, 48] width 63 height 12
click at [508, 52] on span "In biên nhận 80mm" at bounding box center [498, 48] width 63 height 12
click at [395, 46] on span "In tem 100mm" at bounding box center [410, 48] width 47 height 12
